Goal: Find specific page/section: Find specific page/section

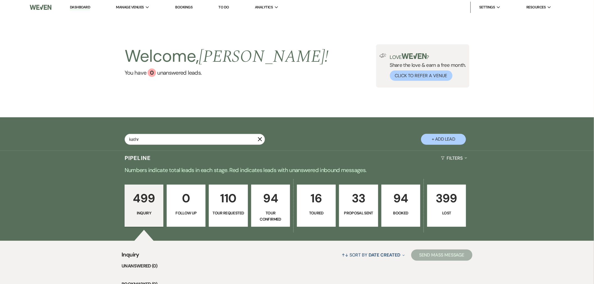
type input "[PERSON_NAME]"
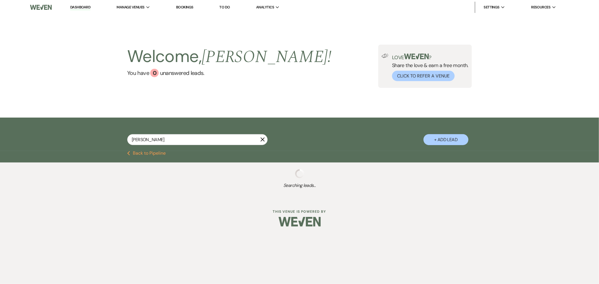
select select "2"
select select "8"
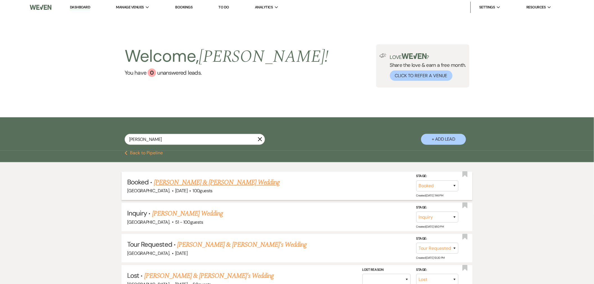
type input "[PERSON_NAME]"
click at [217, 177] on link "[PERSON_NAME] & [PERSON_NAME] Wedding" at bounding box center [217, 182] width 126 height 10
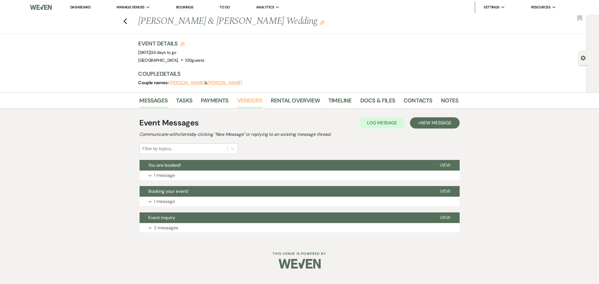
click at [243, 101] on link "Vendors" at bounding box center [249, 102] width 25 height 12
